Goal: Information Seeking & Learning: Understand process/instructions

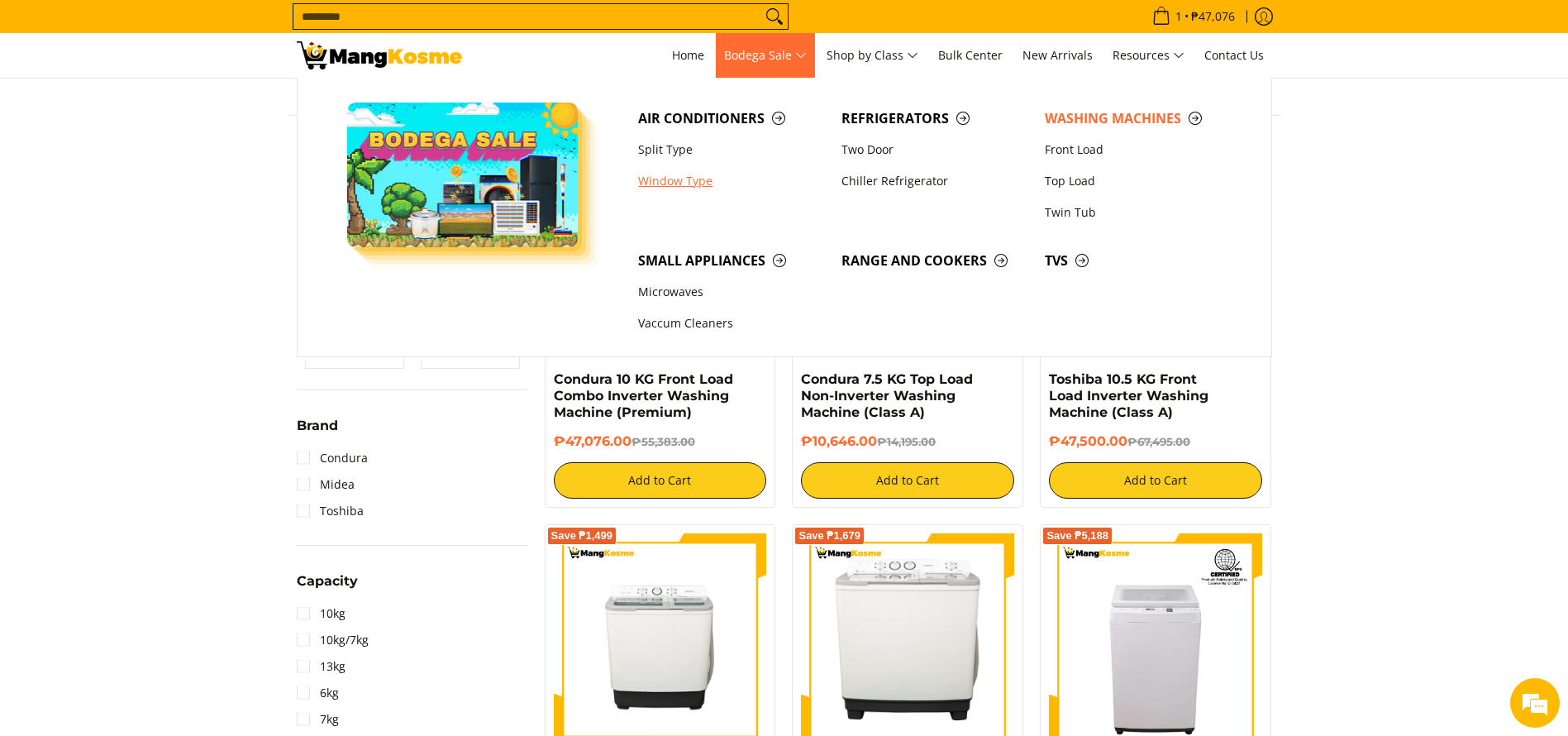
scroll to position [248, 0]
click at [686, 173] on link "Window Type" at bounding box center [732, 181] width 203 height 31
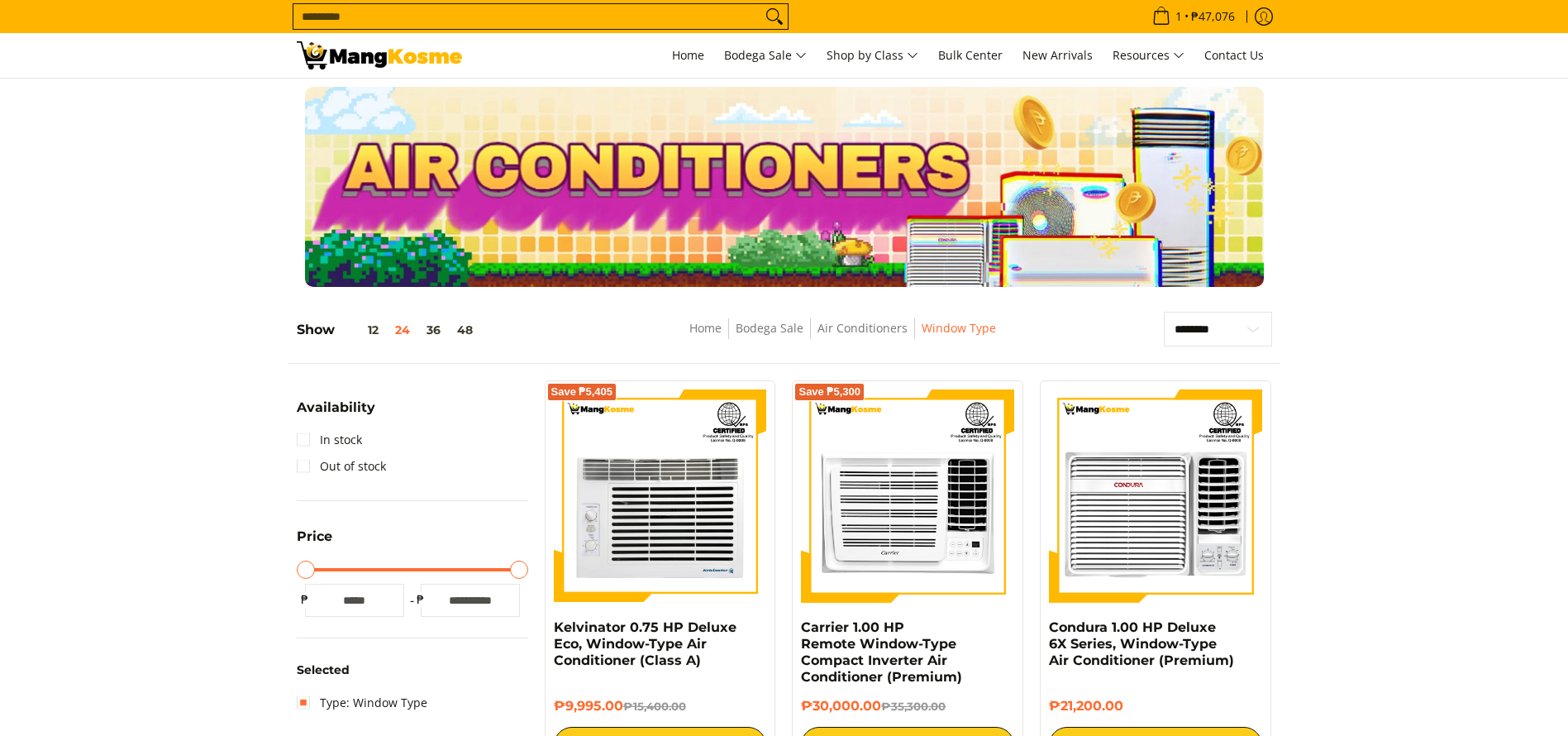
scroll to position [621, 0]
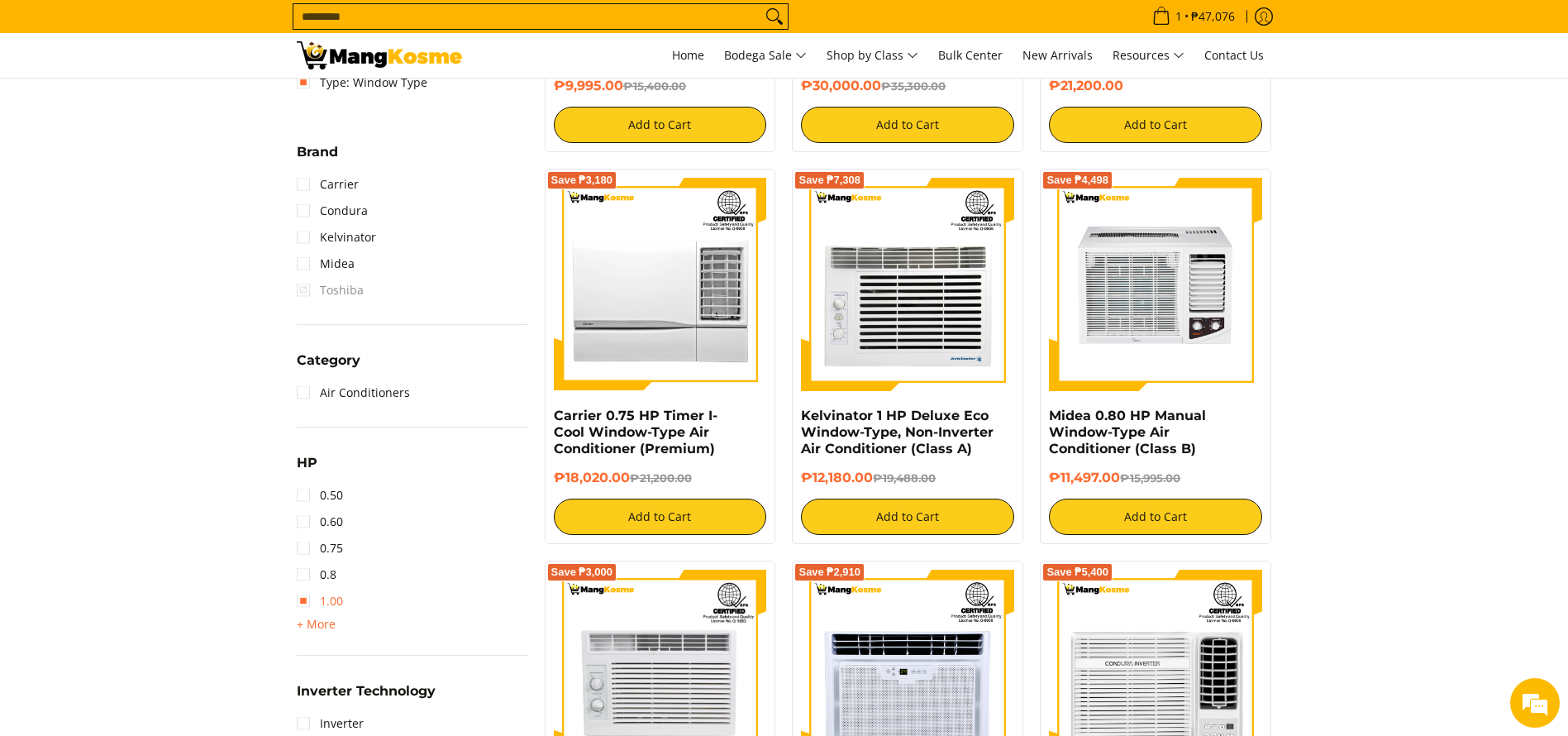
click at [328, 593] on link "1.00" at bounding box center [319, 602] width 47 height 27
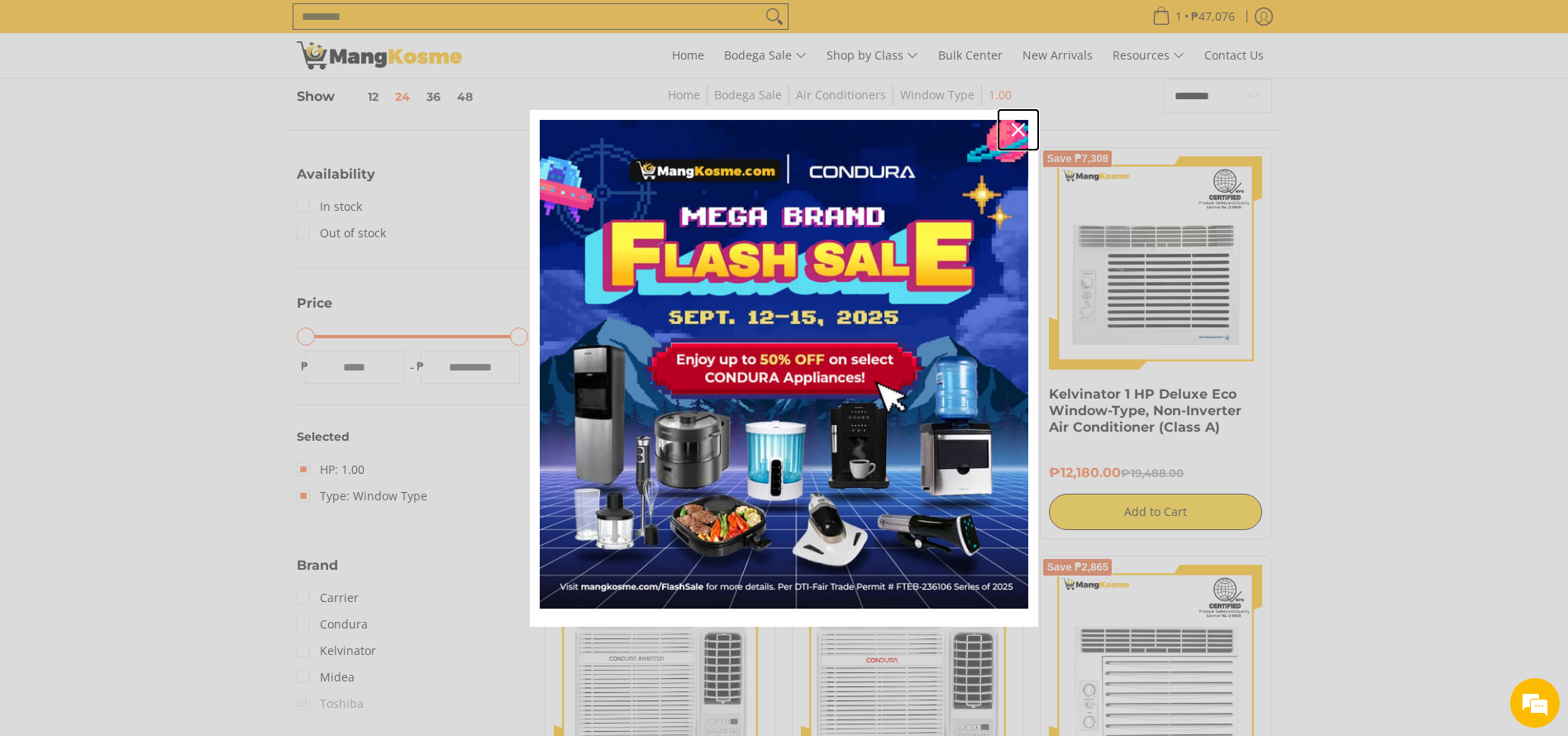
click at [1025, 130] on div "Close" at bounding box center [1019, 130] width 27 height 27
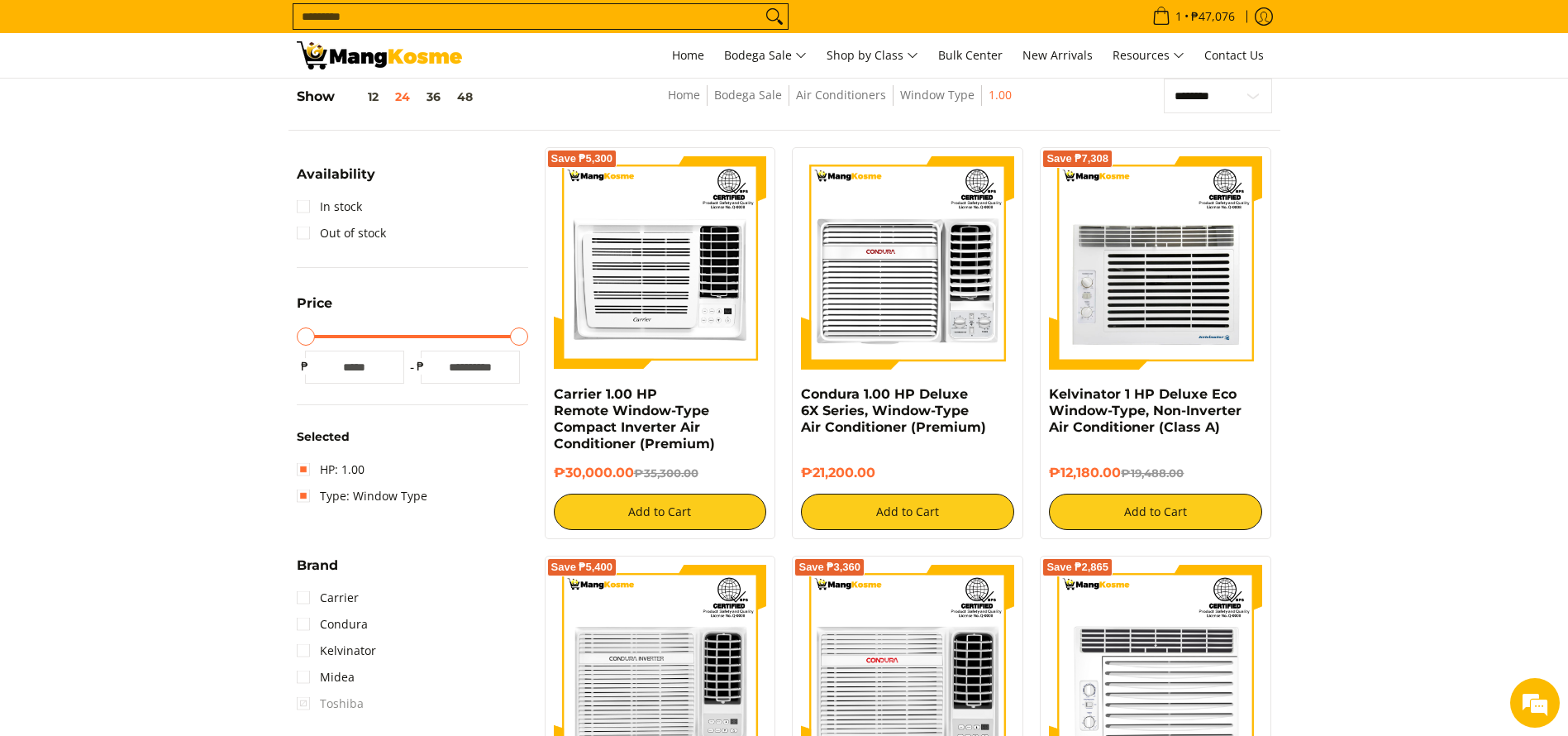
scroll to position [3637, 0]
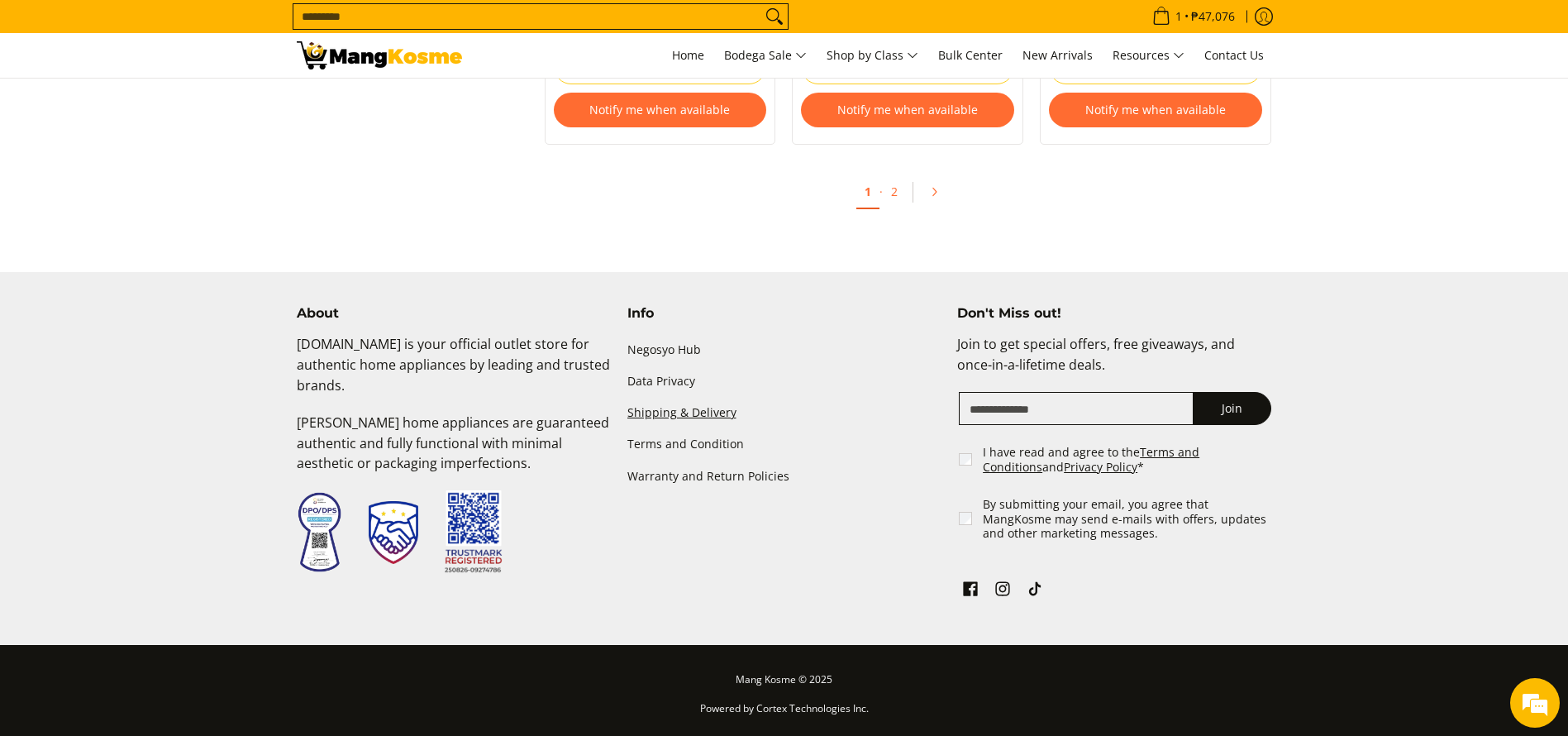
click at [646, 411] on link "Shipping & Delivery" at bounding box center [784, 413] width 315 height 31
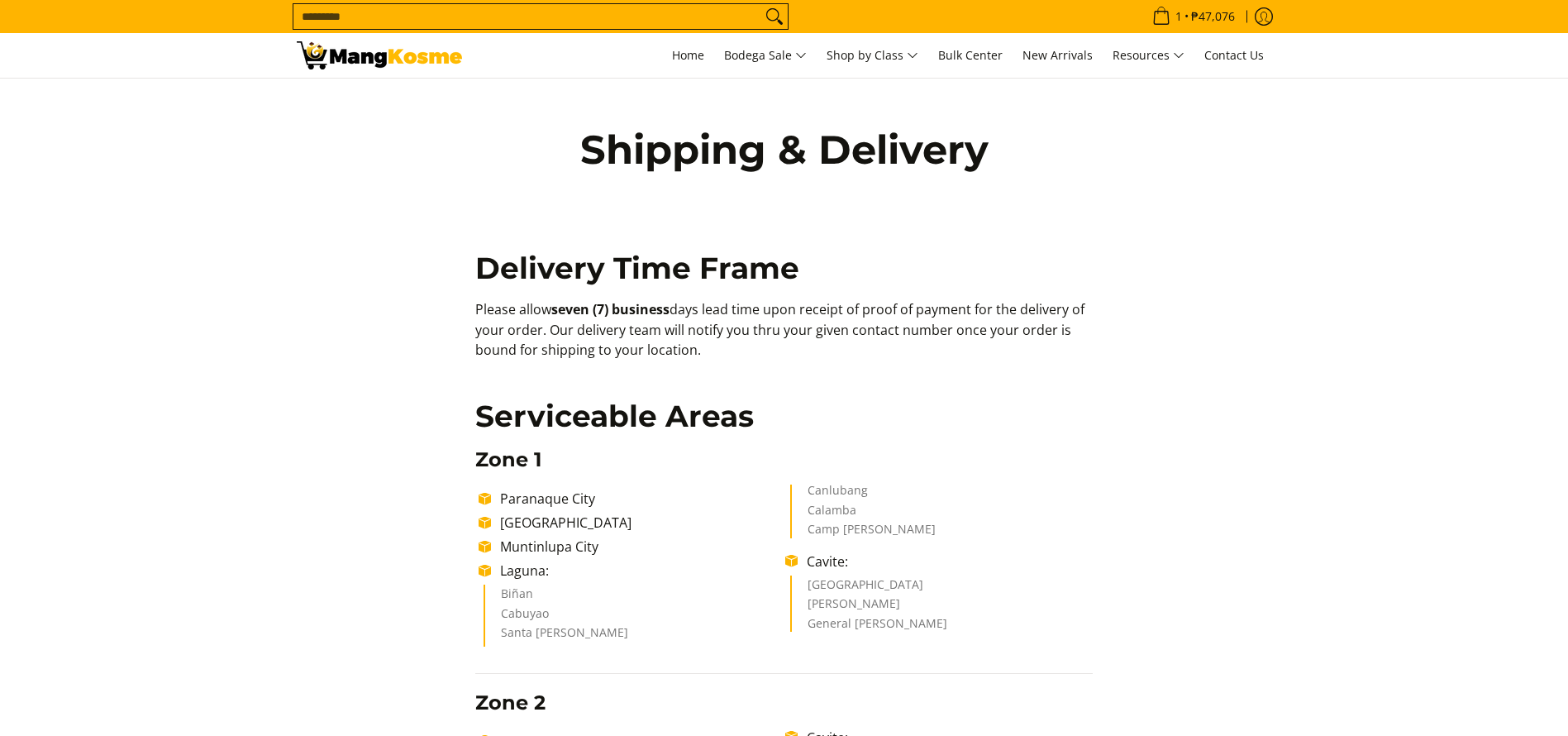
drag, startPoint x: 0, startPoint y: 0, endPoint x: 739, endPoint y: 359, distance: 821.6
copy p "Please allow seven (7) business days lead time upon receipt of proof of payment…"
